Goal: Information Seeking & Learning: Learn about a topic

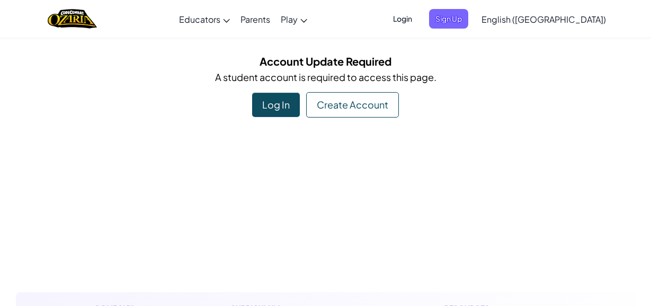
click at [418, 17] on span "Login" at bounding box center [403, 19] width 32 height 20
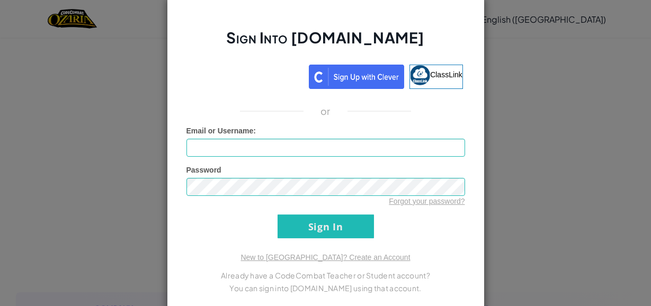
click at [550, 142] on div "Sign Into [DOMAIN_NAME] ClassLink or Unknown Error Email or Username : Password…" at bounding box center [325, 153] width 651 height 306
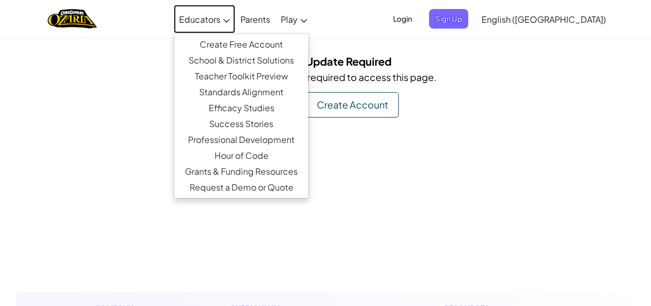
click at [220, 20] on span "Educators" at bounding box center [199, 19] width 41 height 11
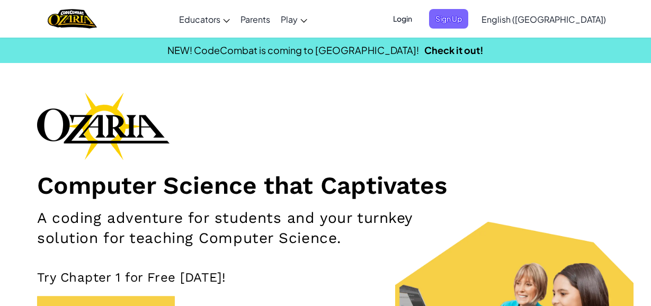
click at [418, 19] on span "Login" at bounding box center [403, 19] width 32 height 20
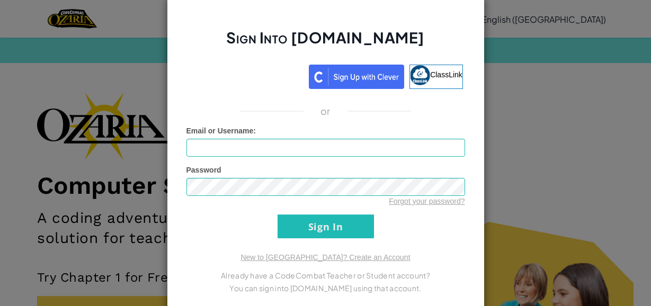
click at [526, 137] on div "Sign Into [DOMAIN_NAME] ClassLink or Unknown Error Email or Username : Password…" at bounding box center [325, 153] width 651 height 306
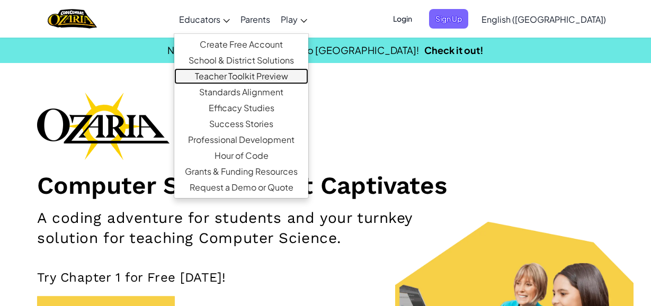
click at [252, 73] on link "Teacher Toolkit Preview" at bounding box center [241, 76] width 134 height 16
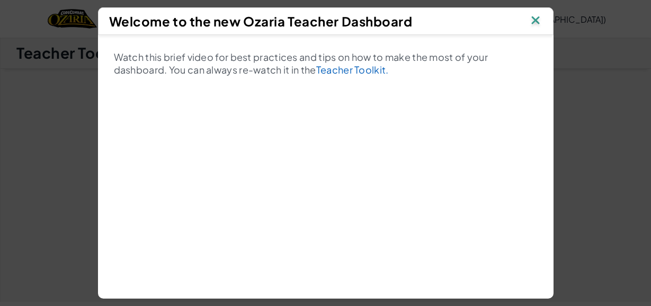
scroll to position [93, 0]
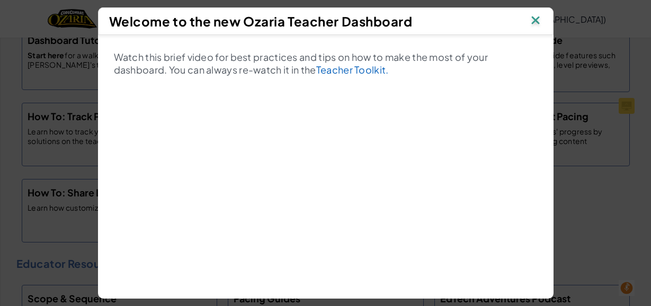
click at [530, 20] on img at bounding box center [536, 21] width 14 height 16
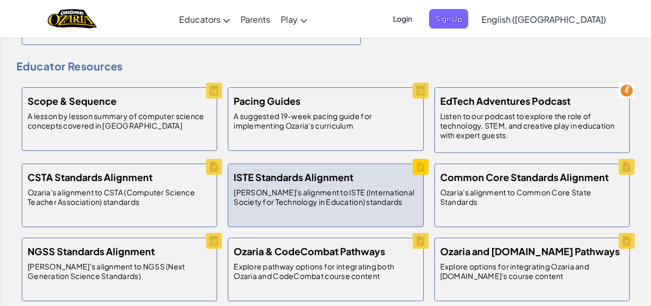
scroll to position [293, 0]
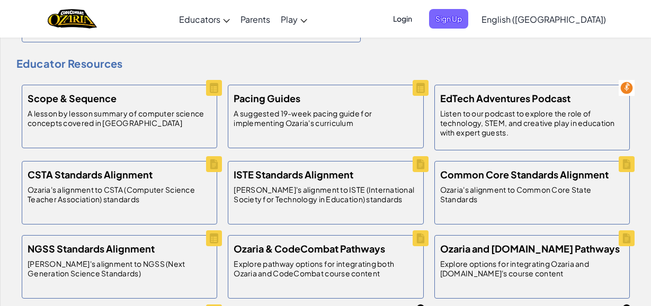
click at [418, 17] on span "Login" at bounding box center [403, 19] width 32 height 20
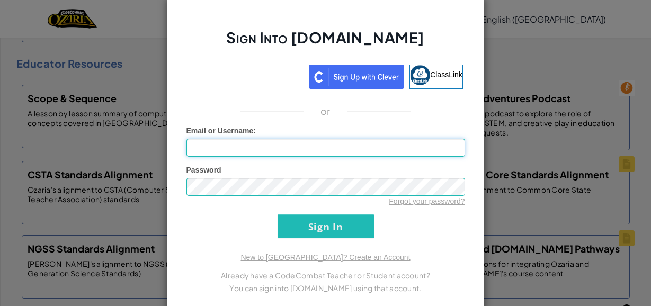
scroll to position [21, 0]
